Goal: Information Seeking & Learning: Learn about a topic

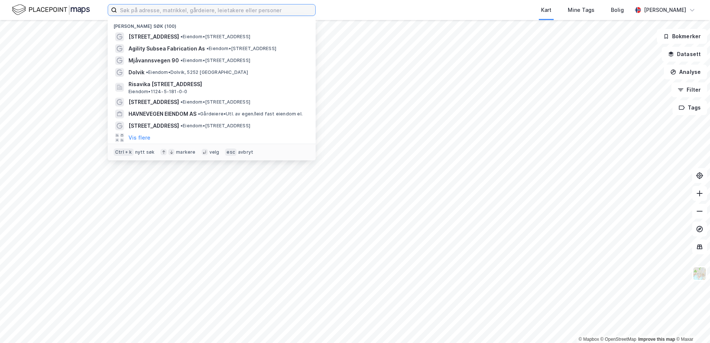
click at [147, 10] on input at bounding box center [216, 9] width 198 height 11
click at [194, 9] on input at bounding box center [216, 9] width 198 height 11
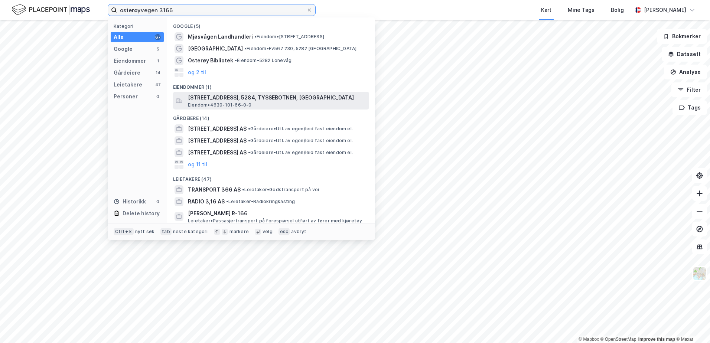
type input "osterøyvegen 3166"
click at [261, 100] on span "[STREET_ADDRESS], 5284, TYSSEBOTNEN, [GEOGRAPHIC_DATA]" at bounding box center [277, 97] width 178 height 9
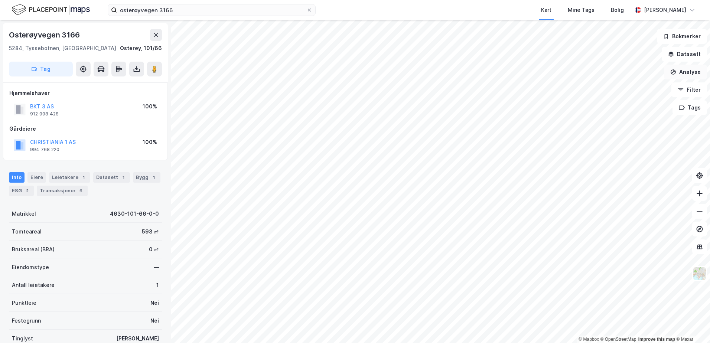
click at [685, 72] on button "Analyse" at bounding box center [685, 72] width 43 height 15
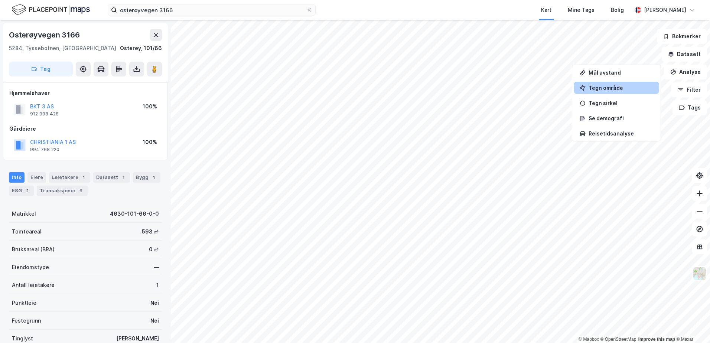
click at [610, 85] on div "Tegn område" at bounding box center [621, 88] width 65 height 6
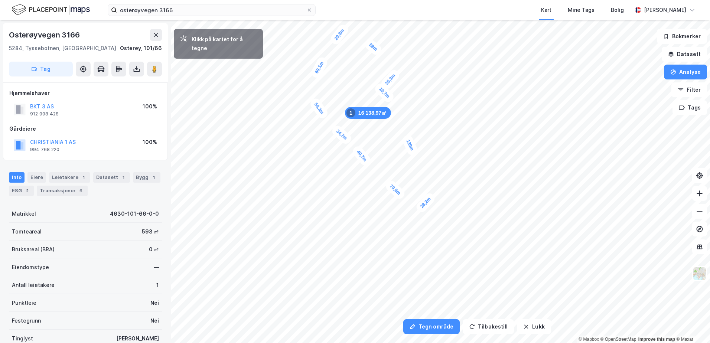
click at [388, 96] on div "10,7m" at bounding box center [384, 93] width 23 height 23
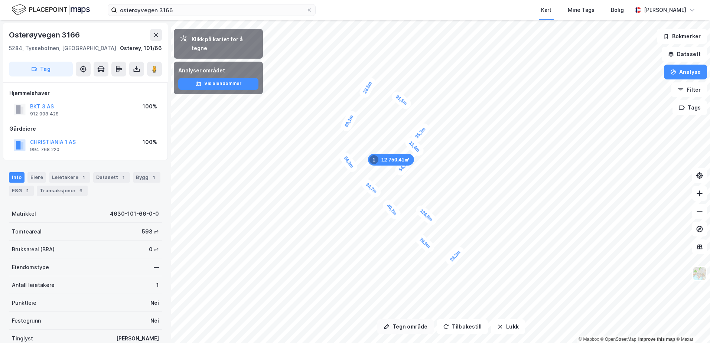
click at [407, 323] on button "Tegn område" at bounding box center [405, 326] width 56 height 15
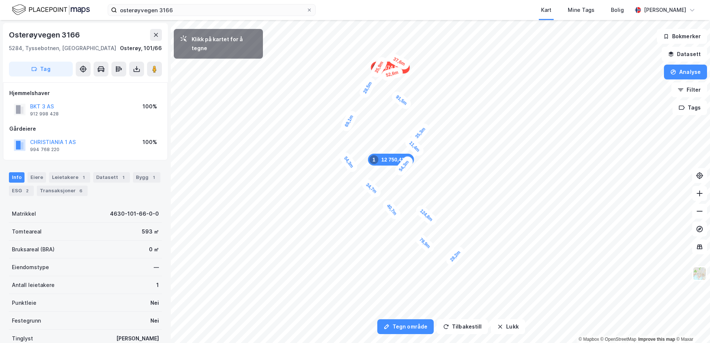
click at [372, 79] on div "28,5m" at bounding box center [368, 88] width 20 height 24
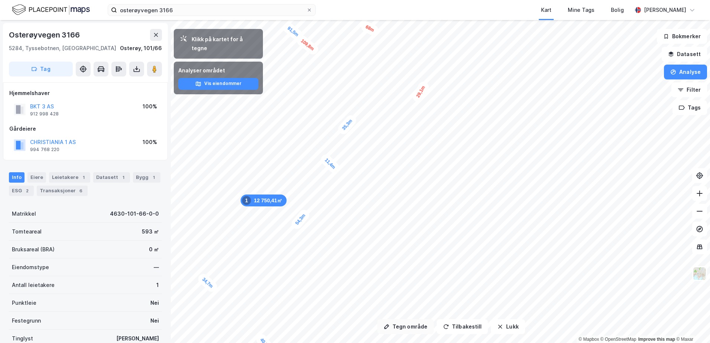
click at [401, 329] on button "Tegn område" at bounding box center [405, 326] width 56 height 15
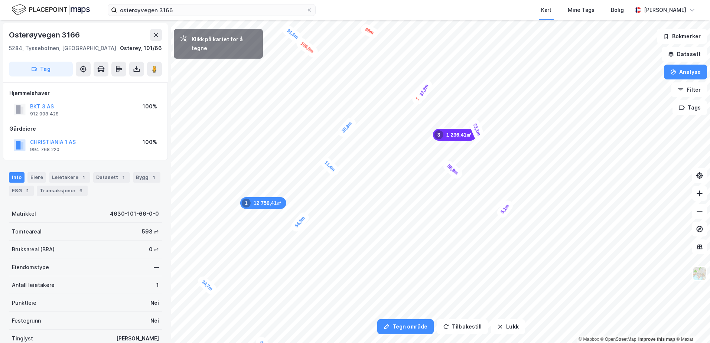
click at [509, 205] on div "5,1m" at bounding box center [505, 209] width 20 height 22
click at [538, 244] on div "4,7m" at bounding box center [539, 239] width 16 height 22
click at [551, 254] on div "7,2m" at bounding box center [545, 248] width 22 height 20
click at [546, 260] on div "3,4m" at bounding box center [548, 257] width 20 height 22
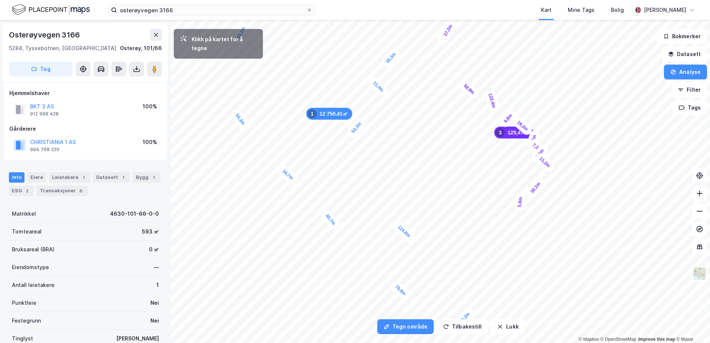
drag, startPoint x: 526, startPoint y: 314, endPoint x: 520, endPoint y: 189, distance: 125.6
click at [520, 192] on div "5,6m" at bounding box center [520, 202] width 13 height 20
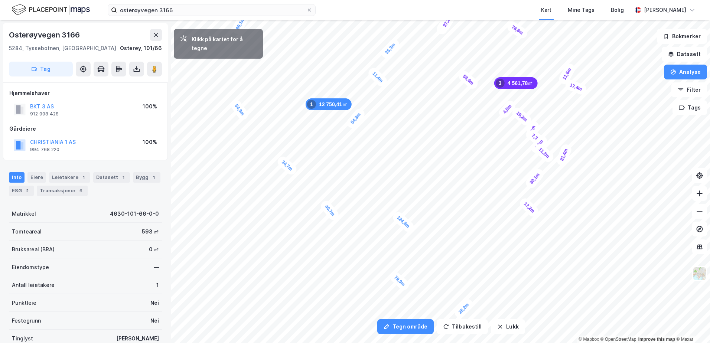
click at [572, 65] on div "11,6m" at bounding box center [567, 74] width 20 height 24
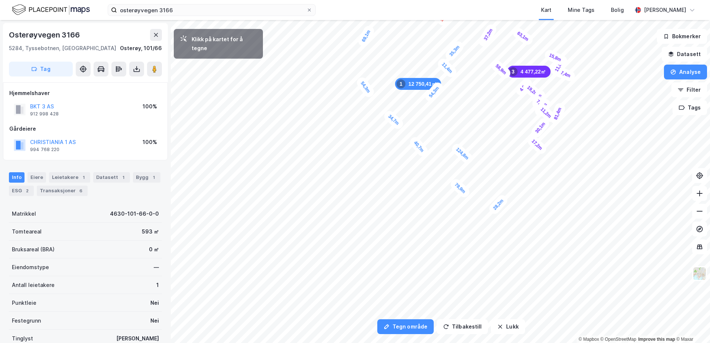
click at [548, 54] on div "15,8m" at bounding box center [555, 57] width 24 height 18
click at [551, 46] on div "9m" at bounding box center [549, 50] width 16 height 18
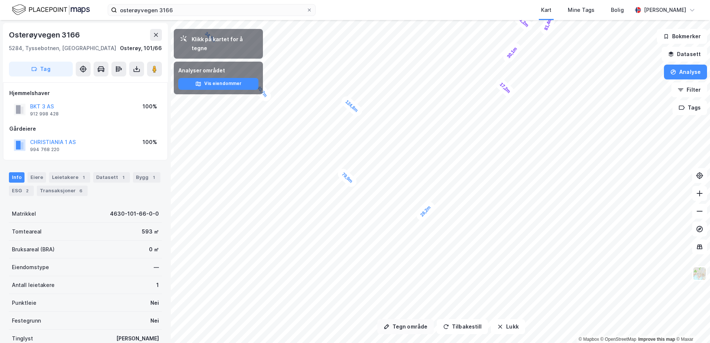
click at [415, 325] on button "Tegn område" at bounding box center [405, 326] width 56 height 15
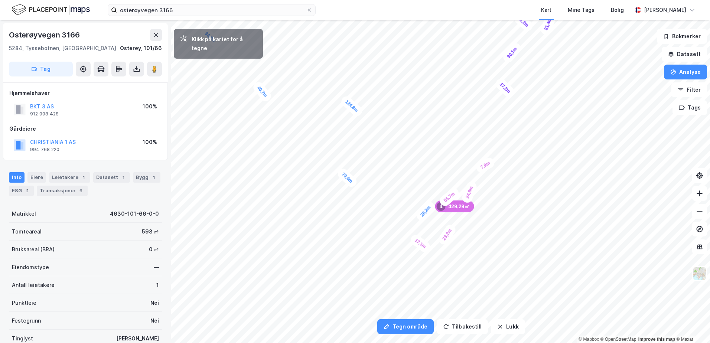
click at [493, 160] on div "7,9m" at bounding box center [486, 165] width 22 height 19
click at [502, 147] on div "7,8m" at bounding box center [498, 154] width 20 height 22
click at [510, 96] on div "4,1m" at bounding box center [514, 98] width 22 height 20
click at [488, 141] on div "6,5m" at bounding box center [483, 136] width 21 height 21
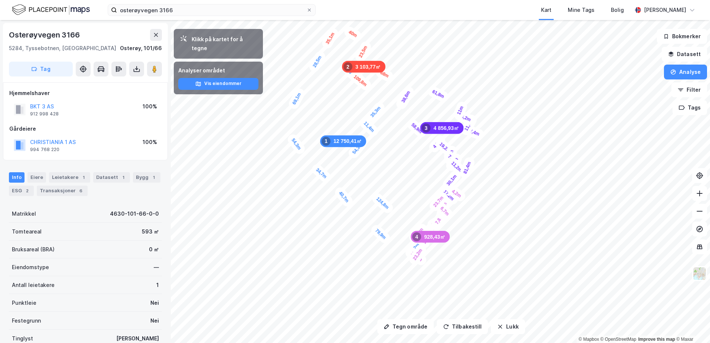
click at [346, 20] on div "28,2m 79,9m 40,7m 34,7m 54,3m 69,1m 28,5m 91,5m 35,3m 11,4m 54,3m 124,8m 40m 35…" at bounding box center [355, 20] width 710 height 0
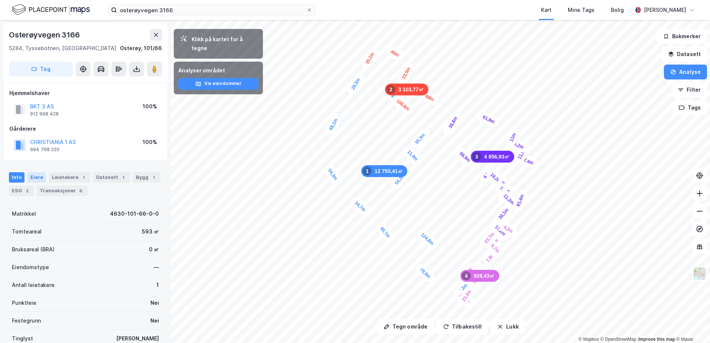
click at [33, 177] on div "Eiere" at bounding box center [36, 177] width 19 height 10
